Goal: Check status

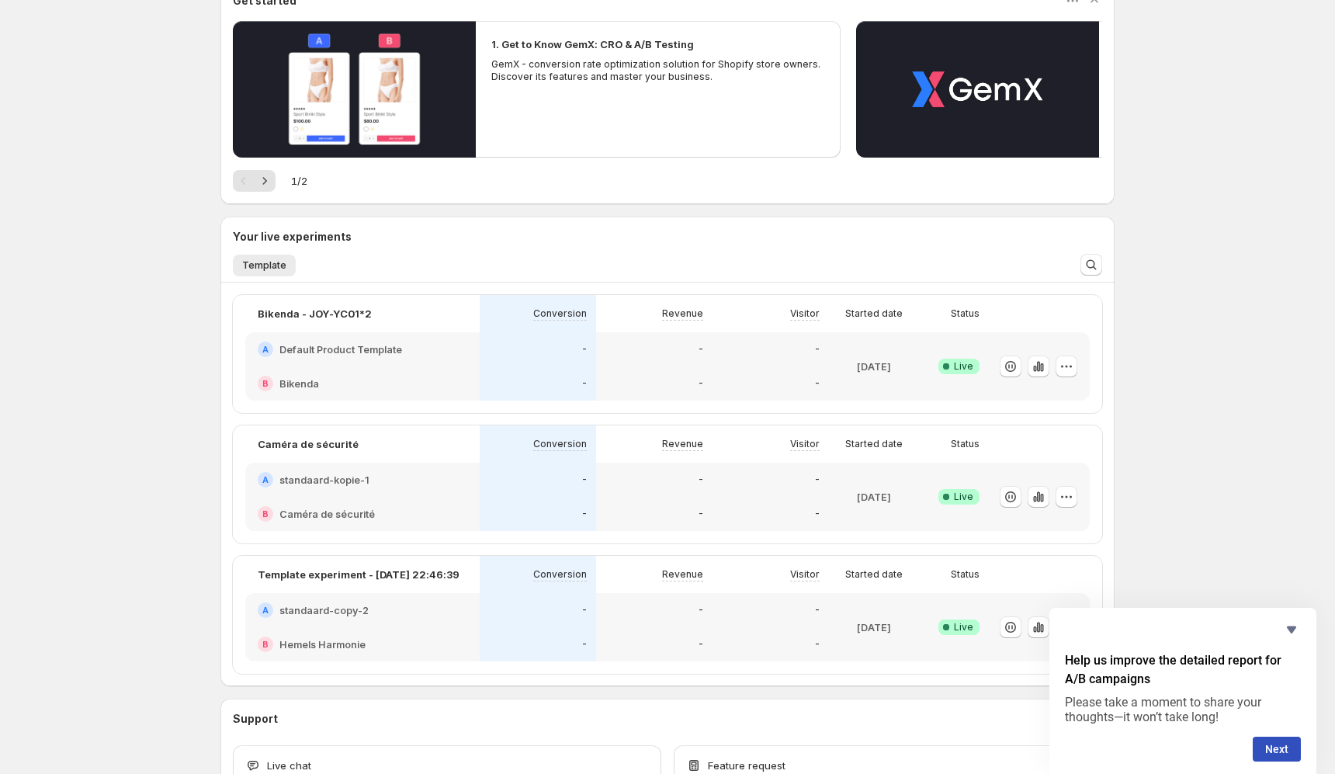
scroll to position [190, 0]
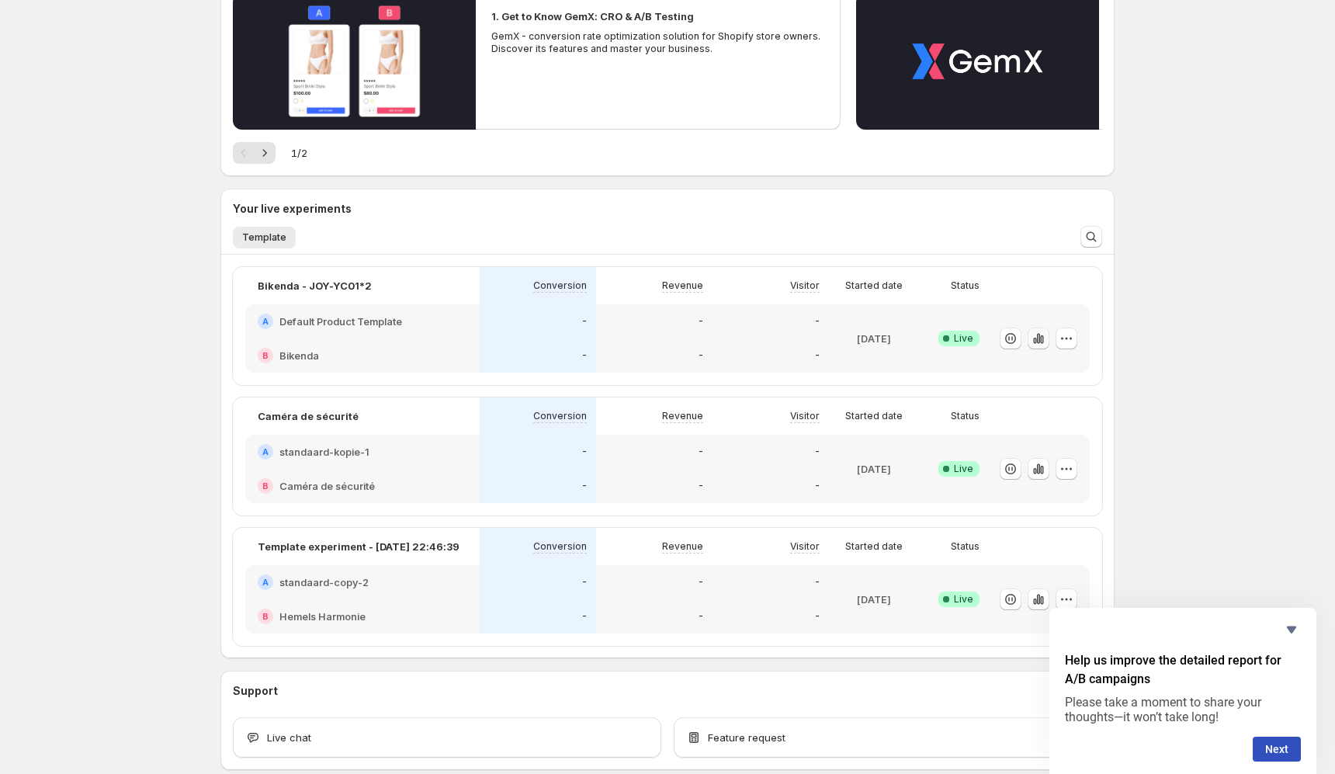
click at [1040, 342] on icon "button" at bounding box center [1039, 339] width 16 height 16
